Goal: Information Seeking & Learning: Learn about a topic

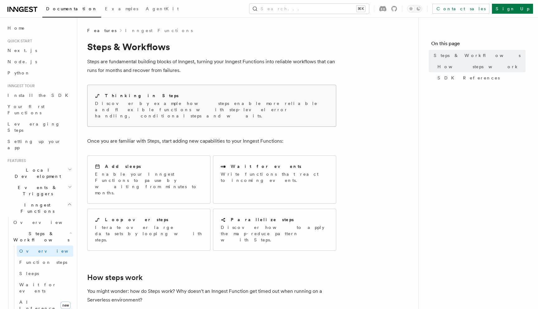
click at [233, 97] on div "Thinking in Steps" at bounding box center [212, 96] width 234 height 7
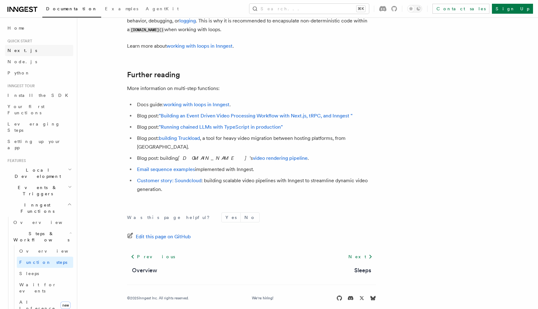
click at [36, 52] on link "Next.js" at bounding box center [39, 50] width 68 height 11
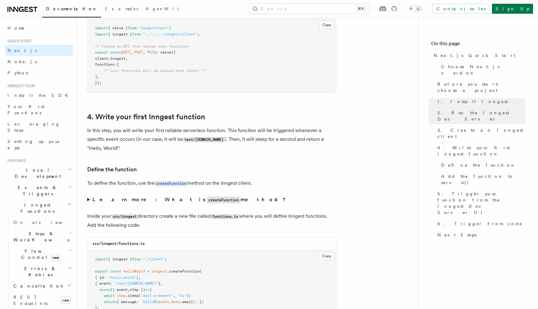
scroll to position [1009, 0]
